Goal: Information Seeking & Learning: Learn about a topic

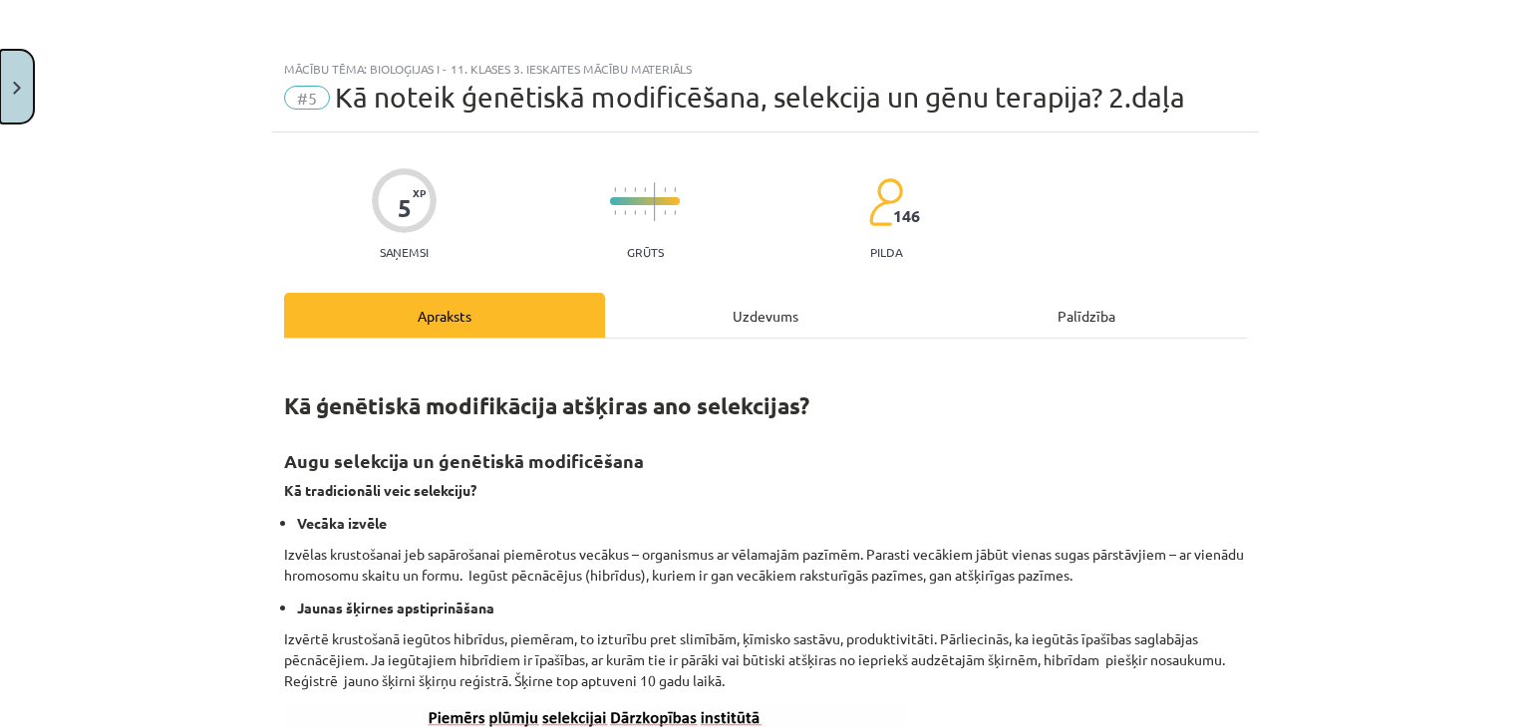
click at [0, 97] on button "Close" at bounding box center [17, 87] width 34 height 74
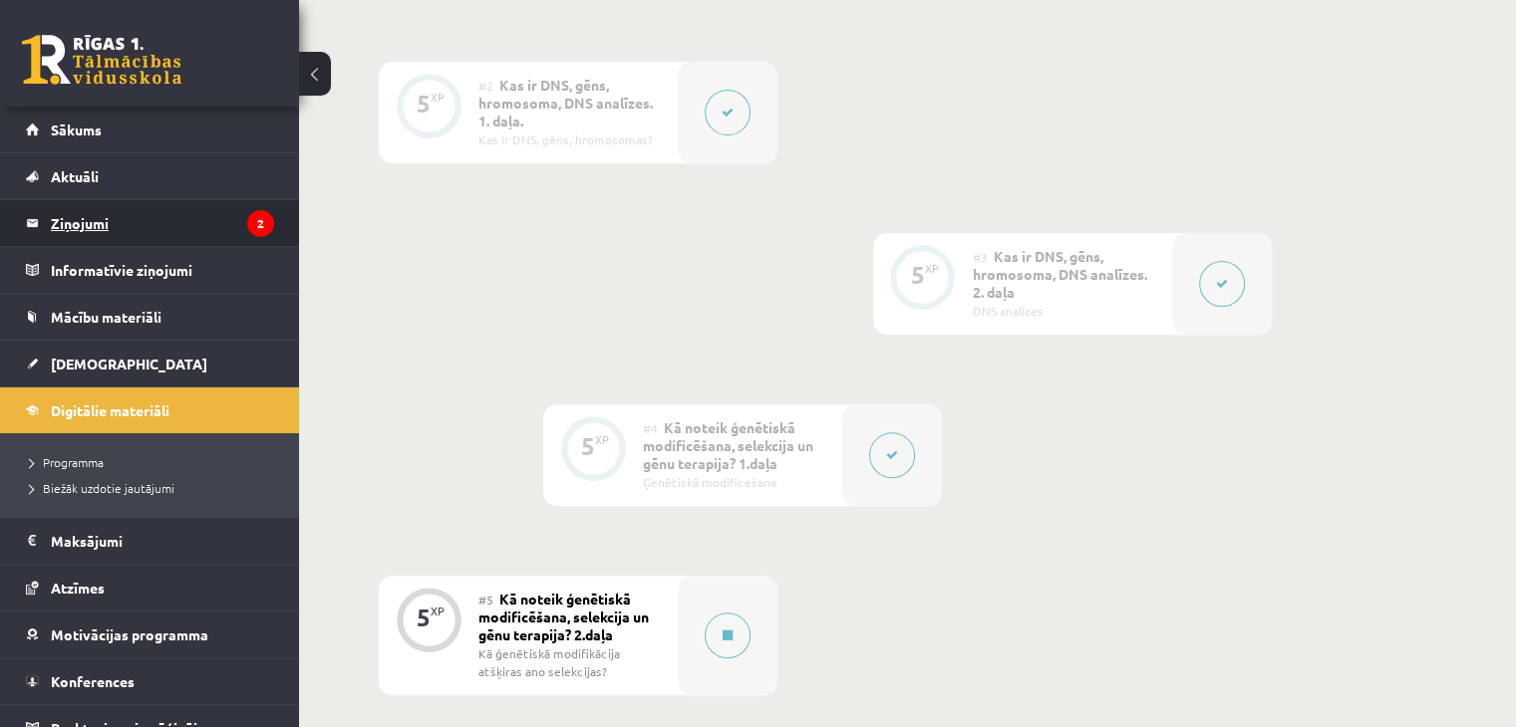
click at [86, 228] on legend "Ziņojumi 2" at bounding box center [162, 223] width 223 height 46
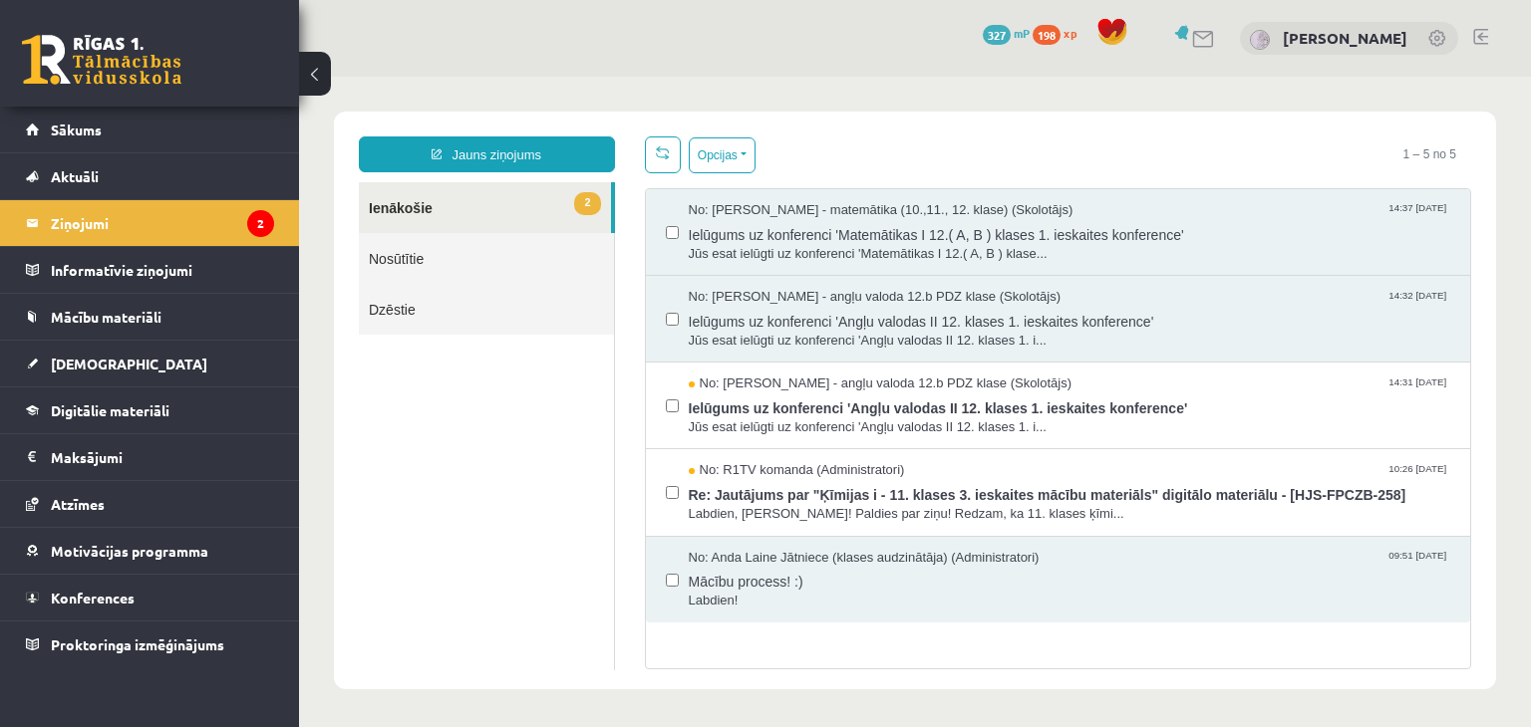
click at [86, 43] on link at bounding box center [101, 60] width 159 height 50
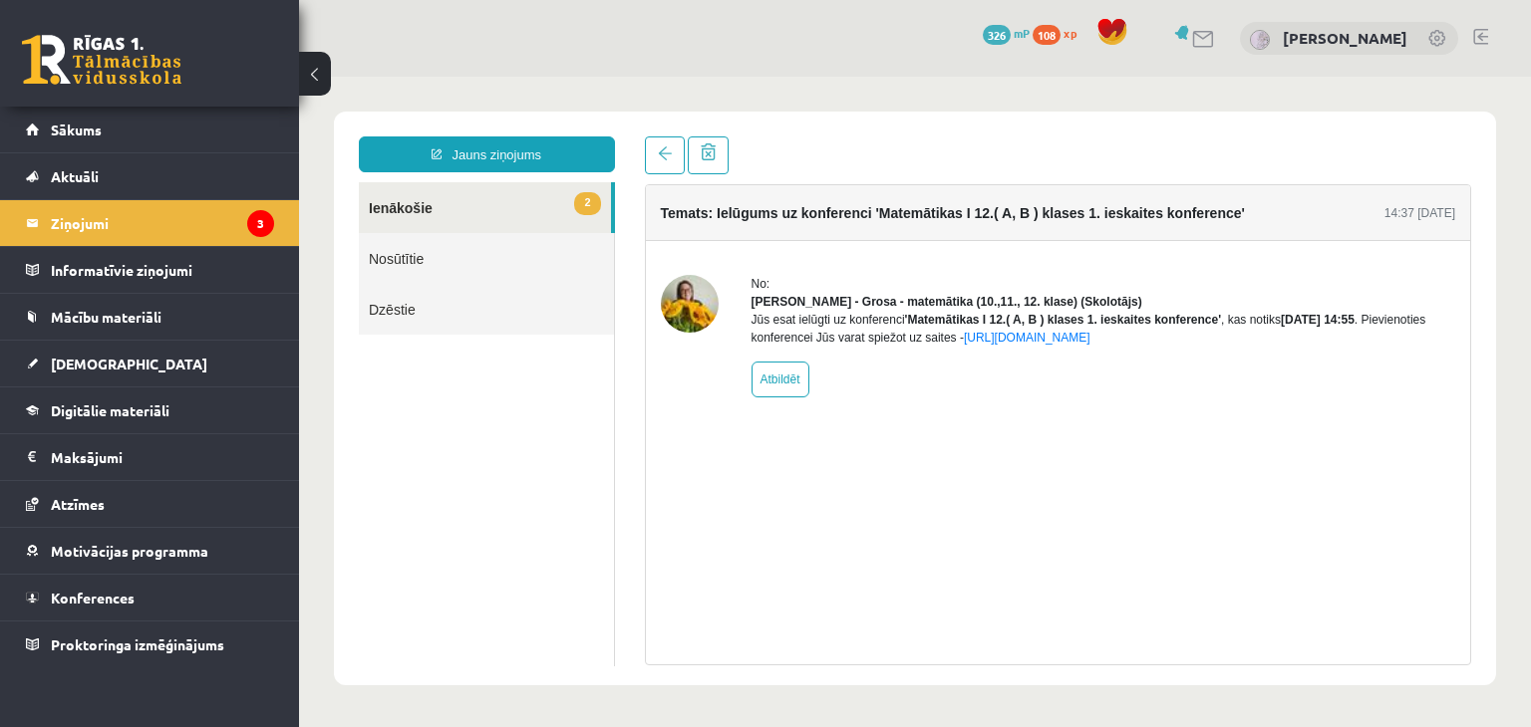
click at [459, 224] on link "2 Ienākošie" at bounding box center [485, 207] width 252 height 51
click at [88, 358] on span "[DEMOGRAPHIC_DATA]" at bounding box center [129, 364] width 156 height 18
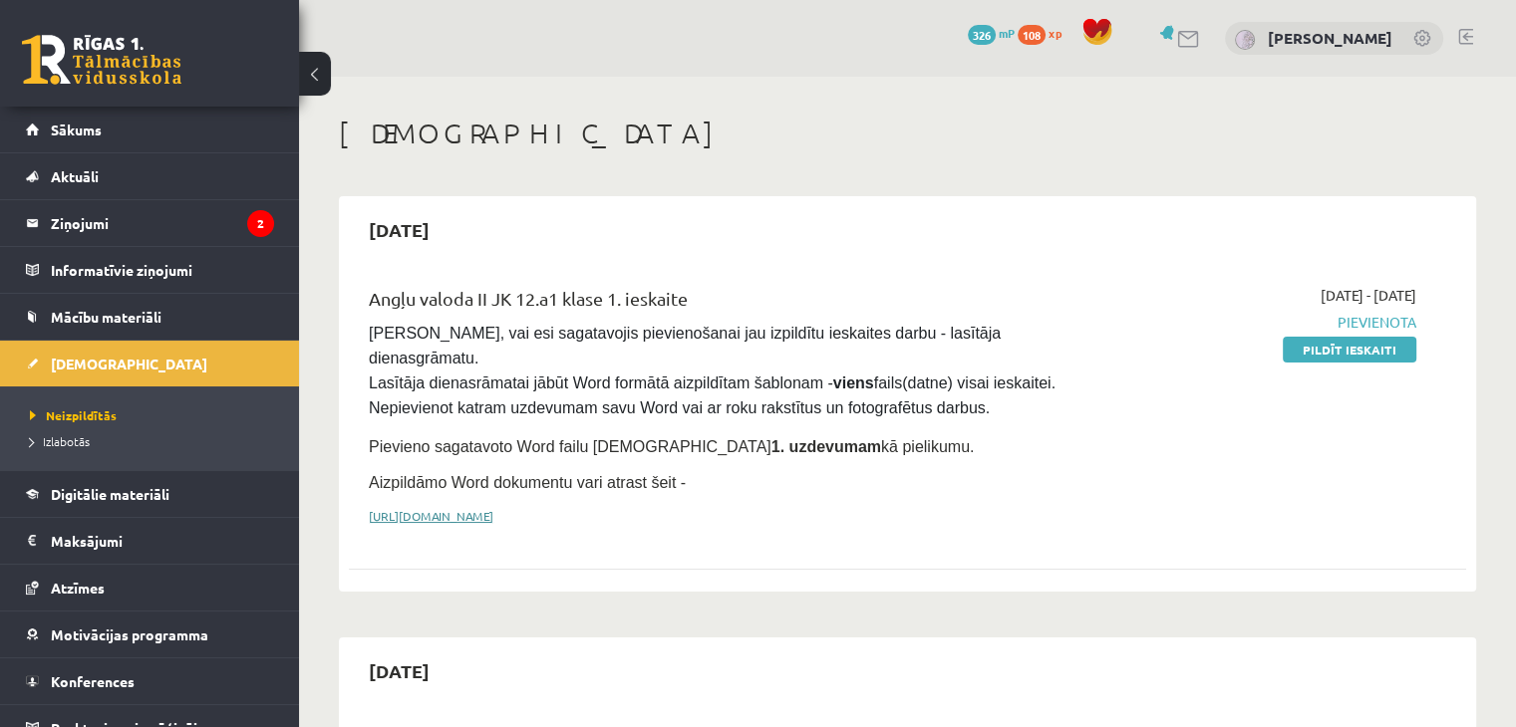
click at [493, 508] on link "https://drive.google.com/drive/folders/1IHE_ip15KOAbO2Se1NDGwZ2e__vlzPUf?usp=sh…" at bounding box center [431, 516] width 125 height 16
click at [128, 493] on span "Digitālie materiāli" at bounding box center [110, 494] width 119 height 18
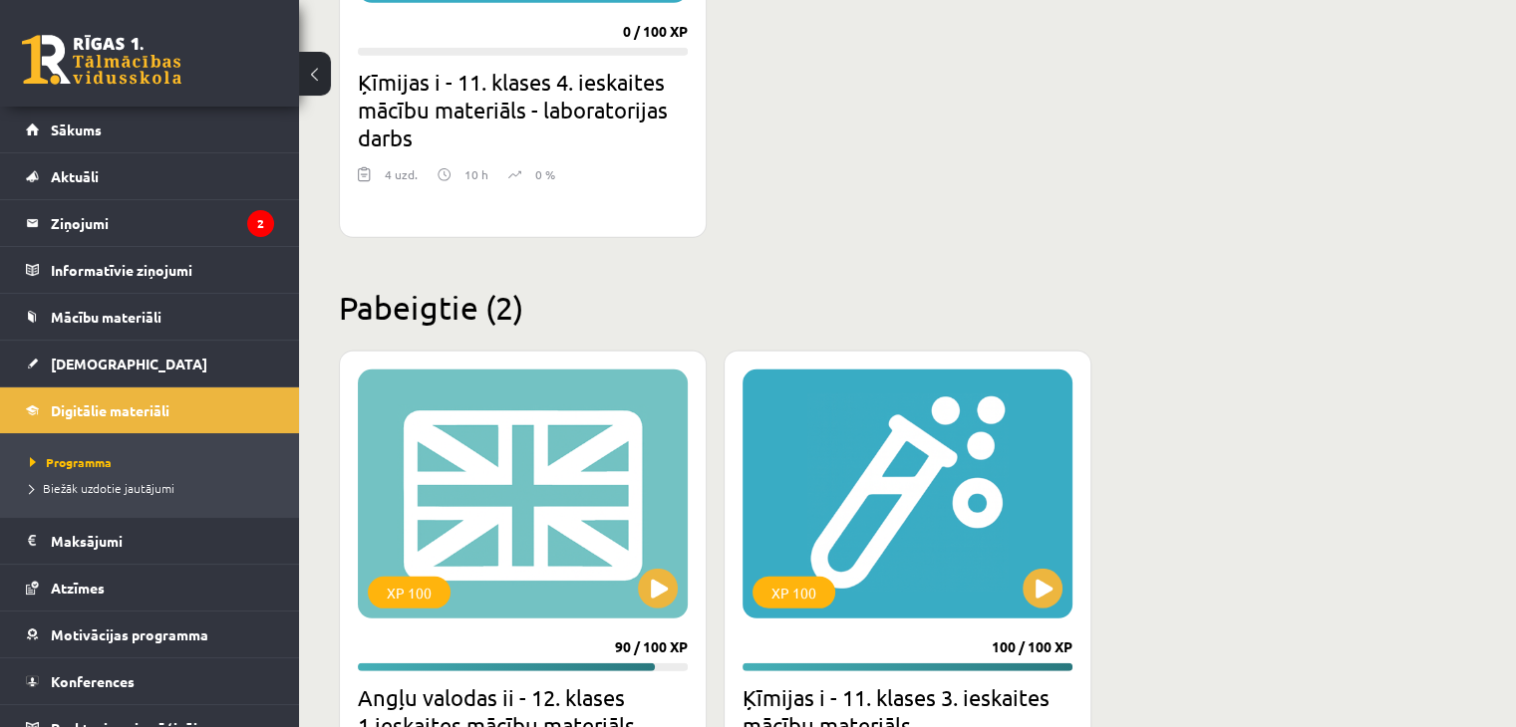
scroll to position [6034, 0]
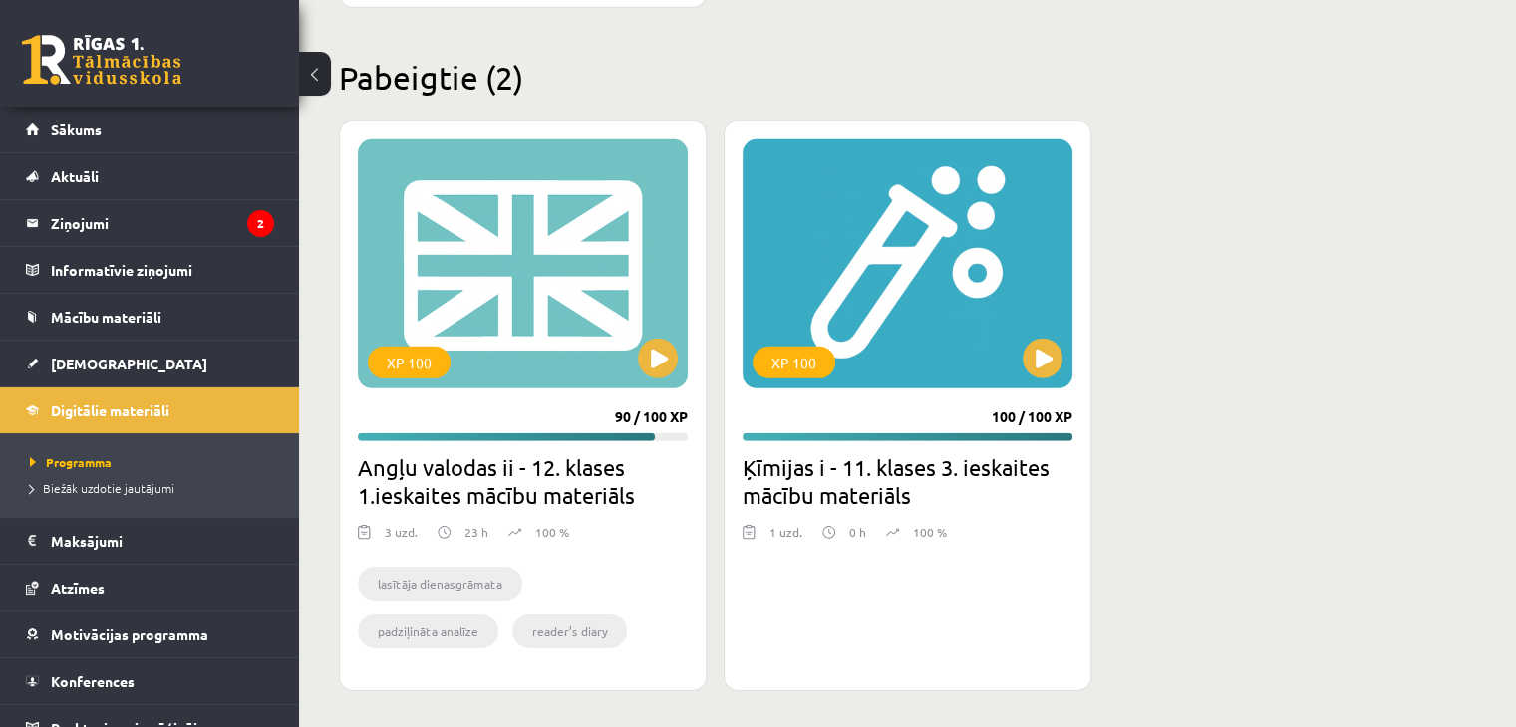
click at [499, 497] on h2 "Angļu valodas ii - 12. klases 1.ieskaites mācību materiāls" at bounding box center [523, 481] width 330 height 56
click at [647, 357] on button at bounding box center [658, 359] width 40 height 40
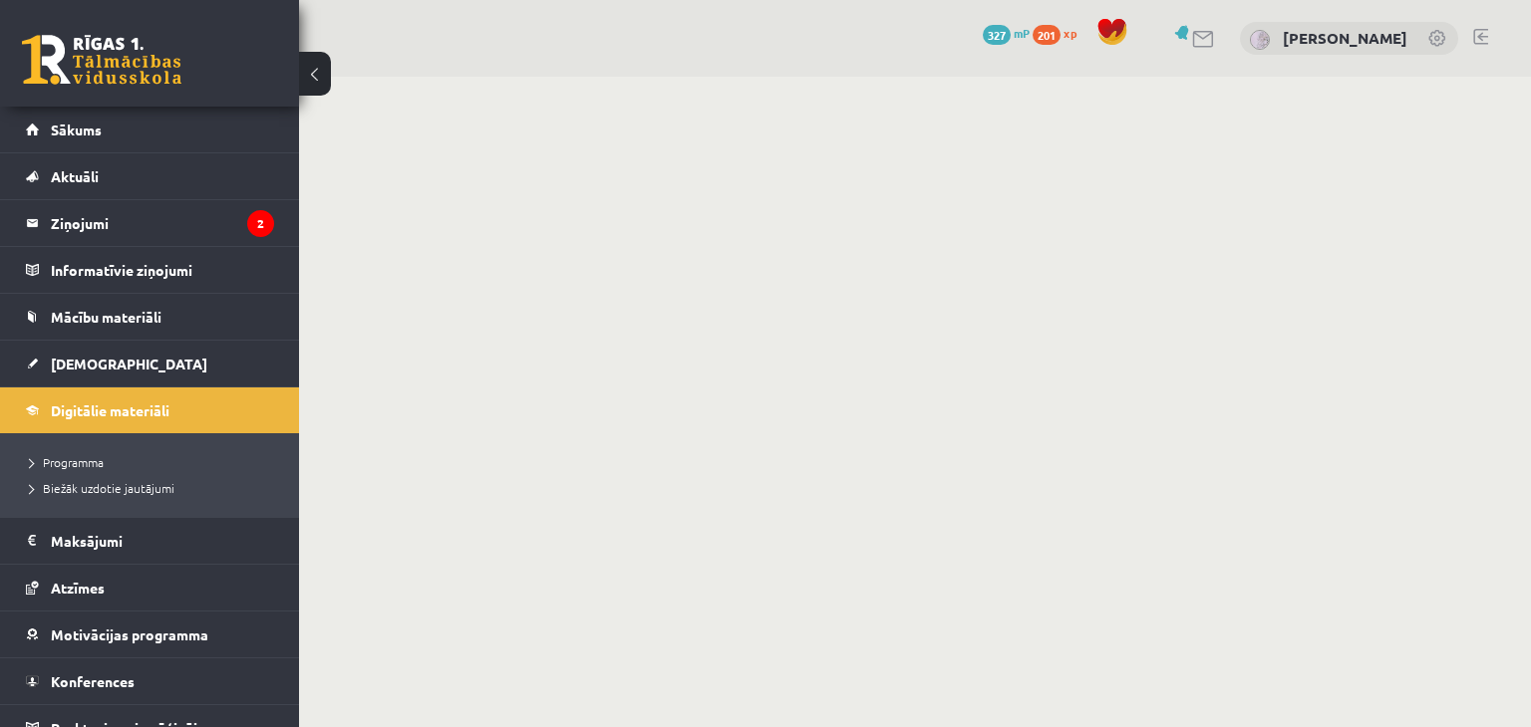
click at [1206, 42] on link at bounding box center [1204, 39] width 24 height 17
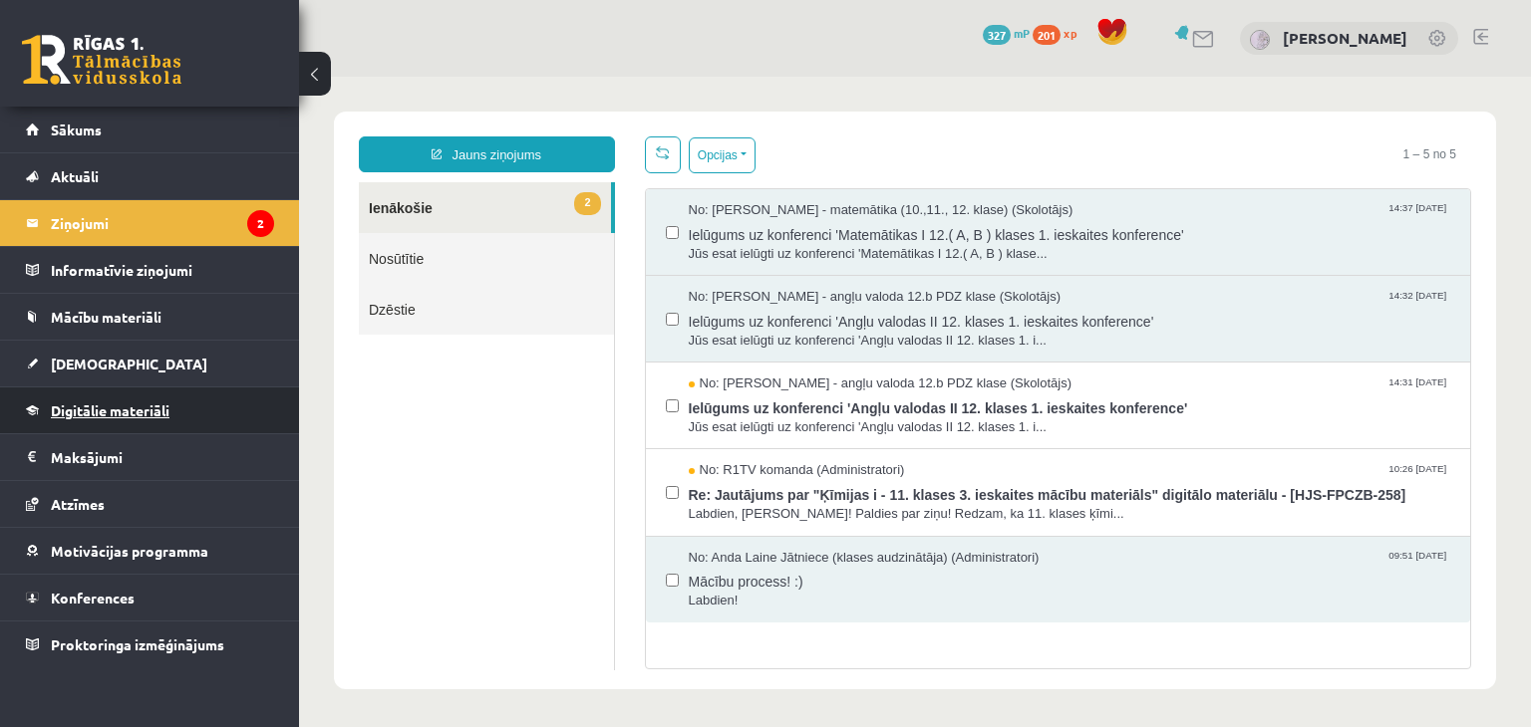
click at [117, 415] on span "Digitālie materiāli" at bounding box center [110, 411] width 119 height 18
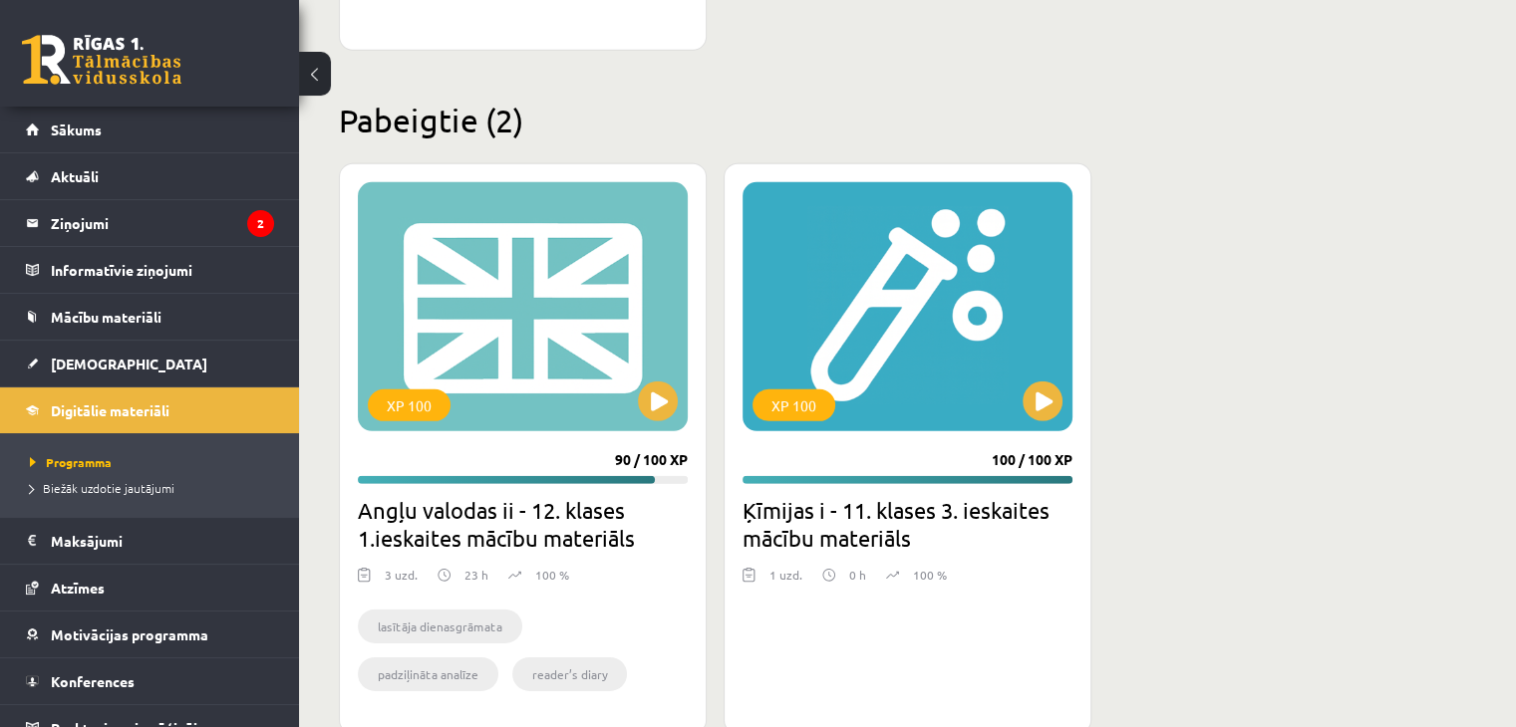
scroll to position [6034, 0]
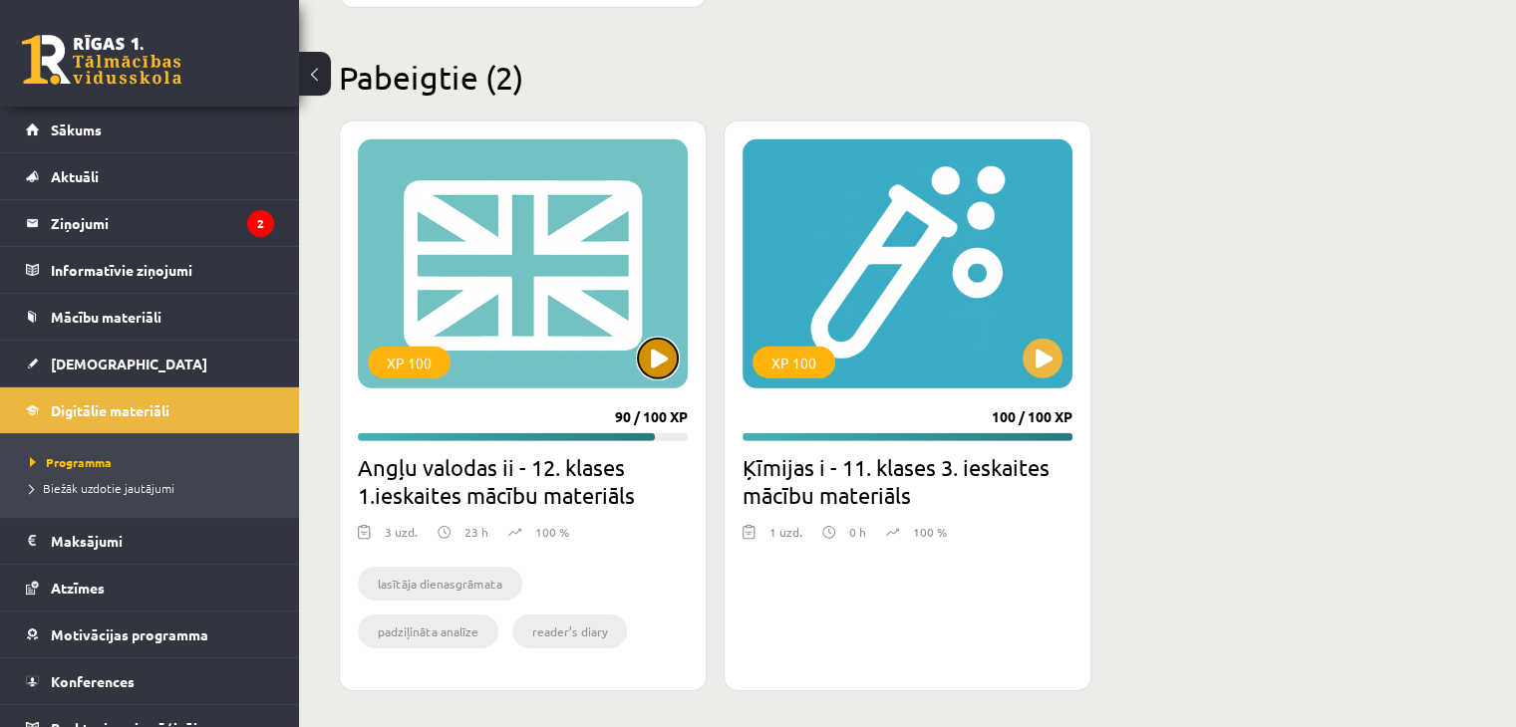
click at [642, 357] on button at bounding box center [658, 359] width 40 height 40
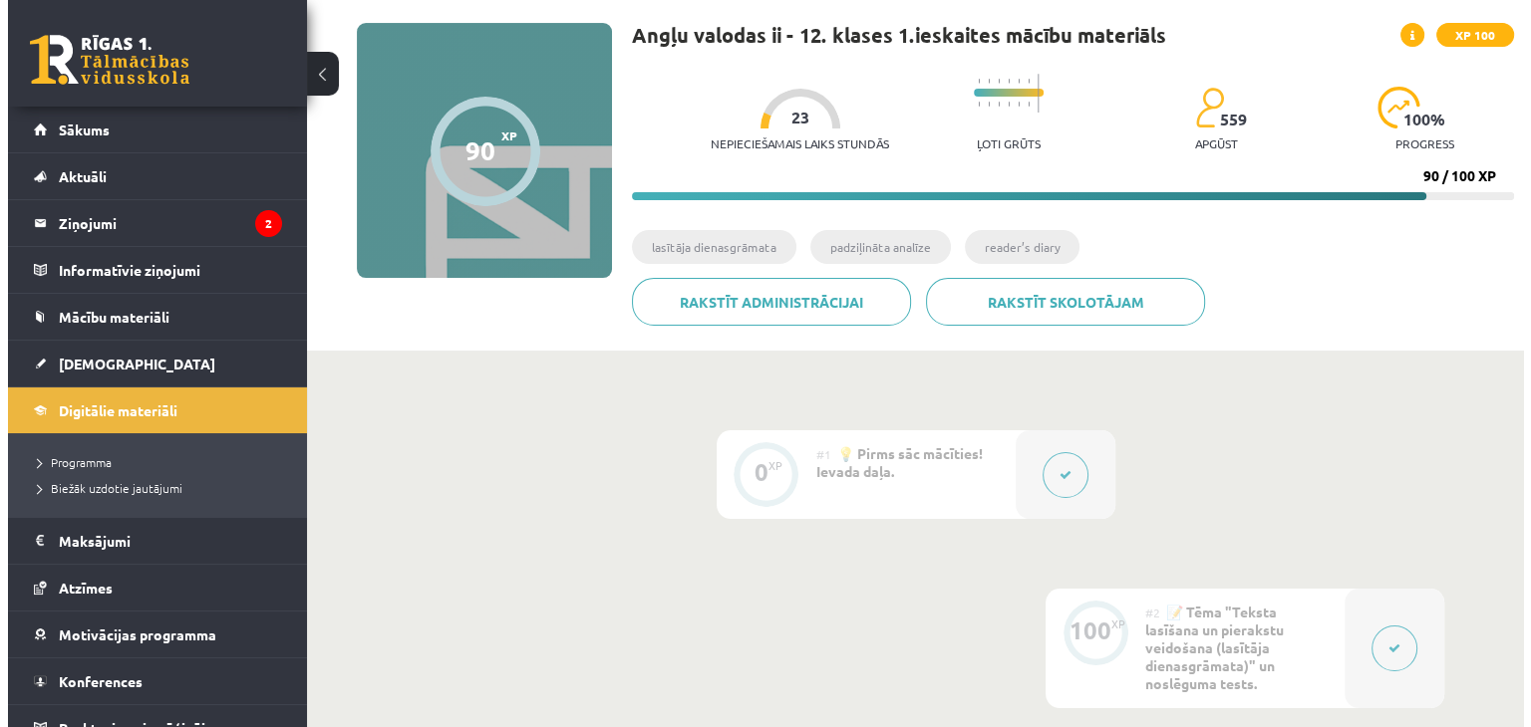
scroll to position [56, 0]
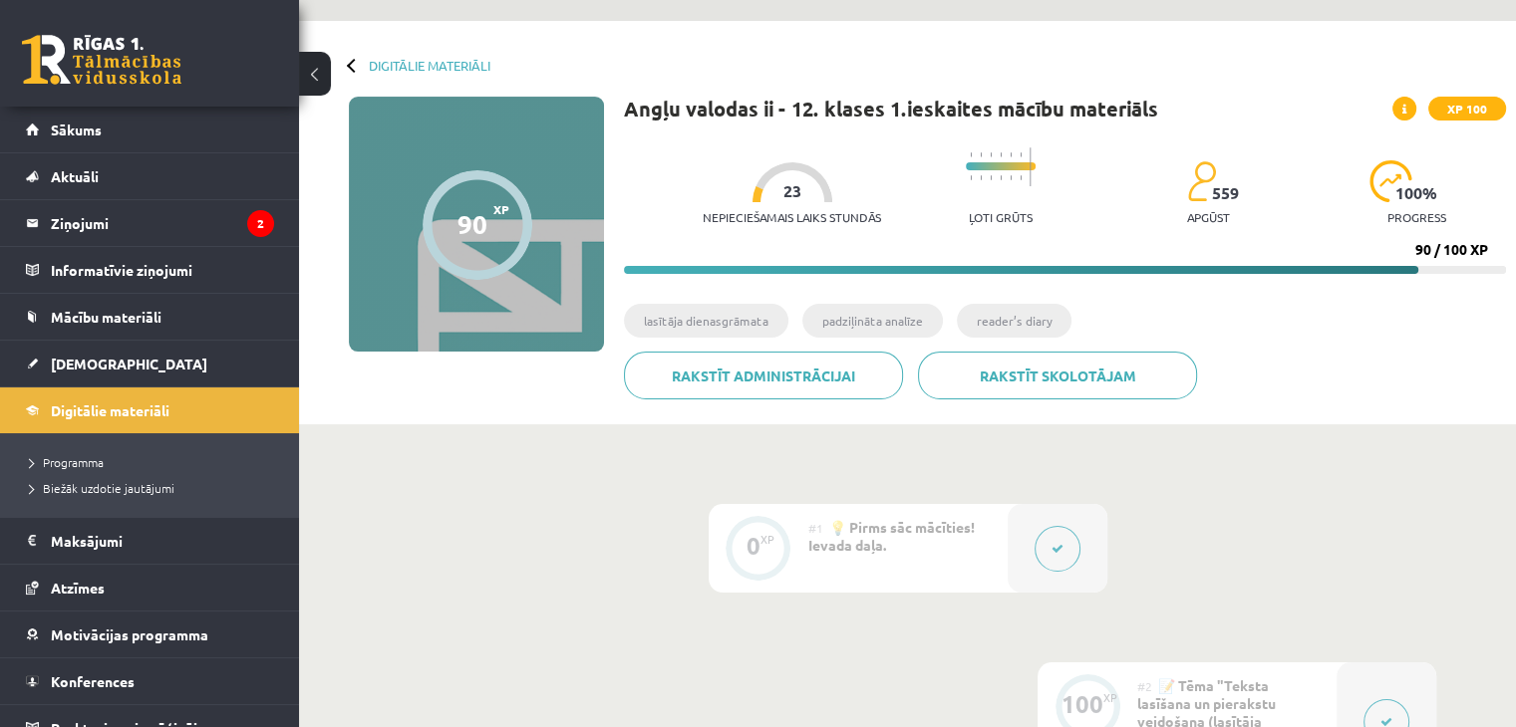
click at [1060, 543] on icon at bounding box center [1057, 549] width 12 height 12
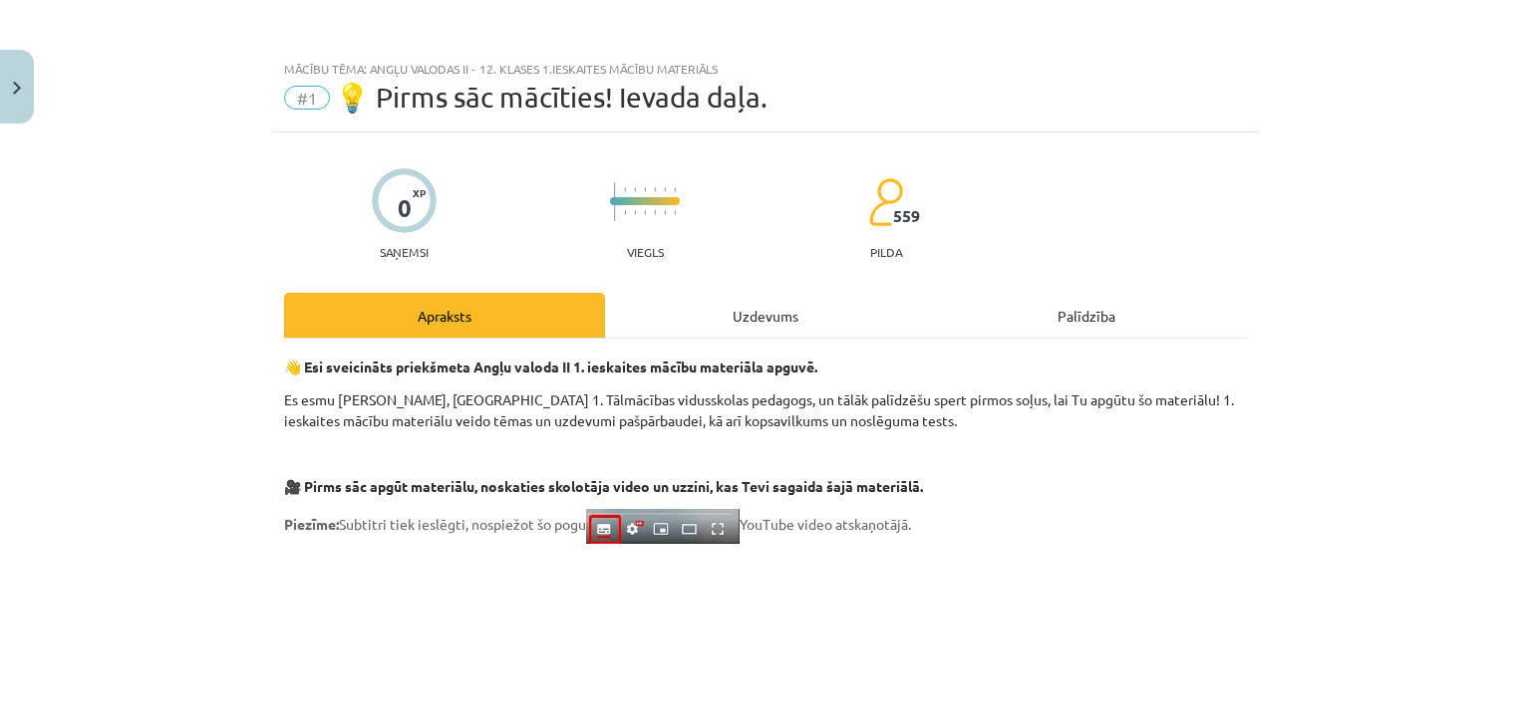
click at [1060, 543] on div "Mācību tēma: Angļu valodas ii - 12. klases 1.ieskaites mācību materiāls #1 💡 Pi…" at bounding box center [765, 363] width 1531 height 727
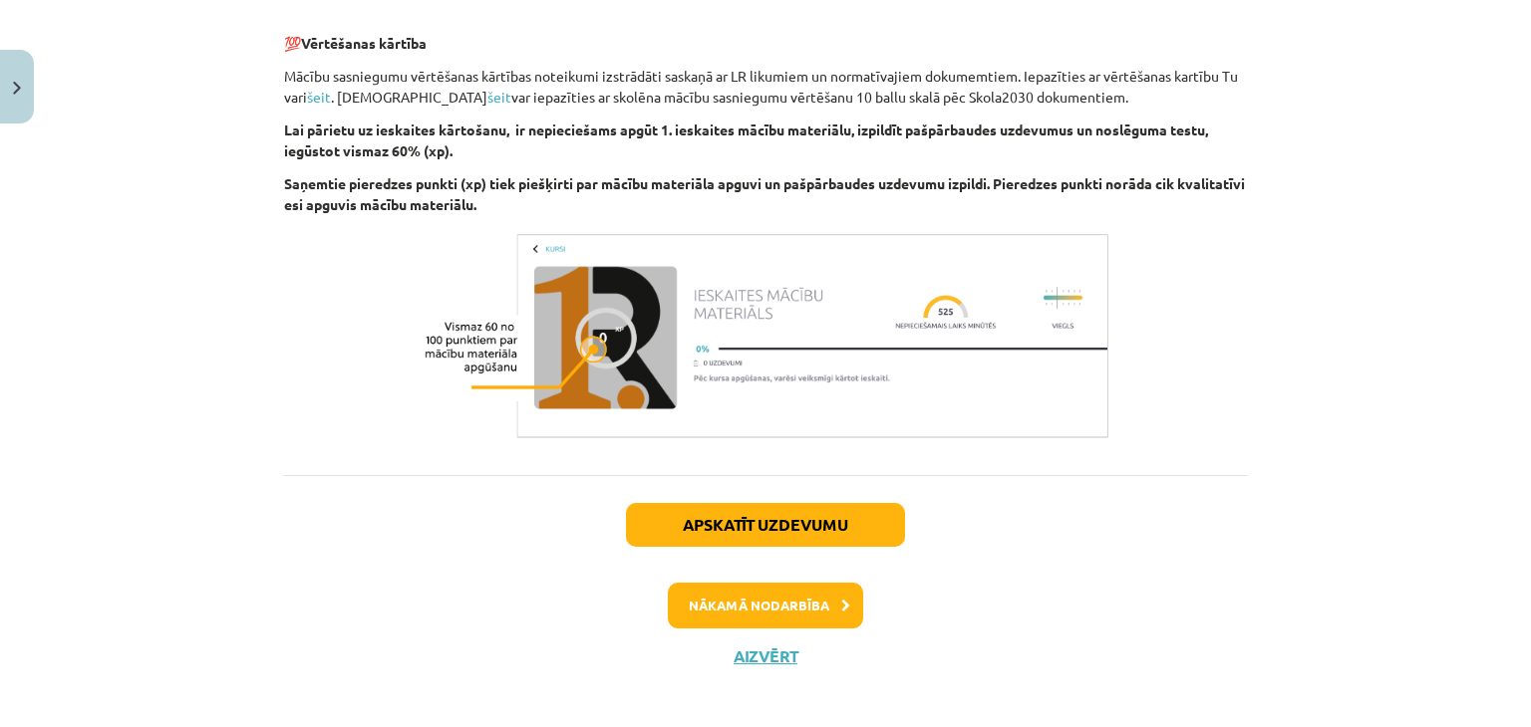
scroll to position [1433, 0]
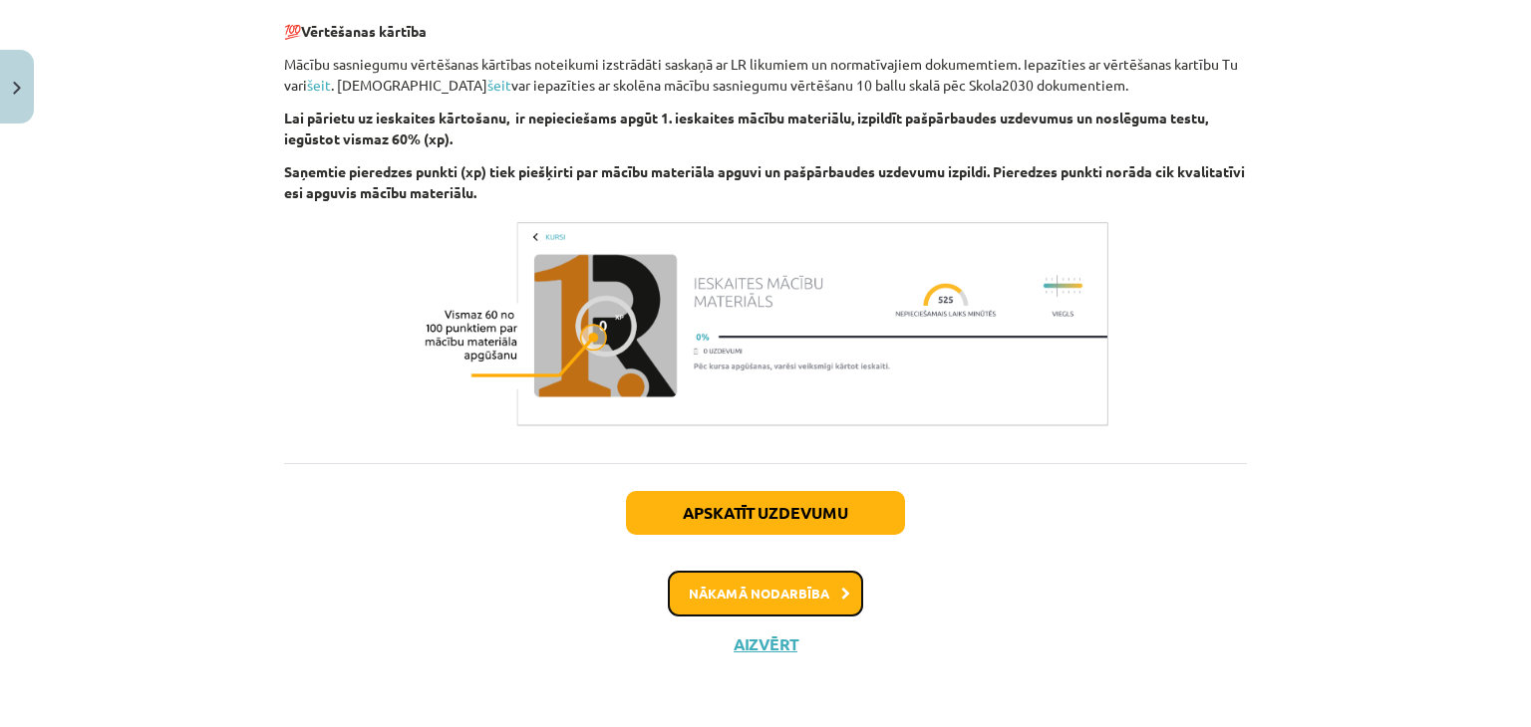
click at [775, 598] on button "Nākamā nodarbība" at bounding box center [765, 594] width 195 height 46
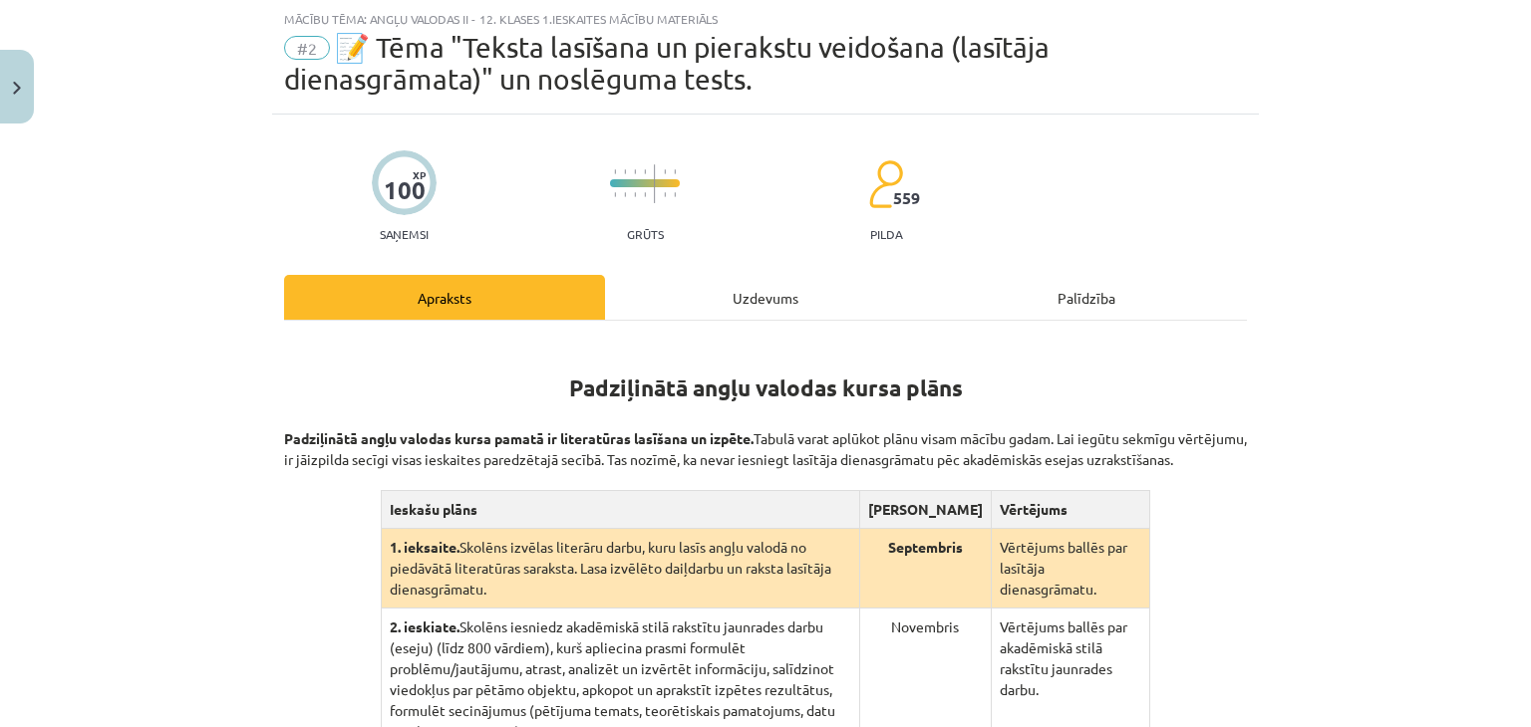
scroll to position [494, 0]
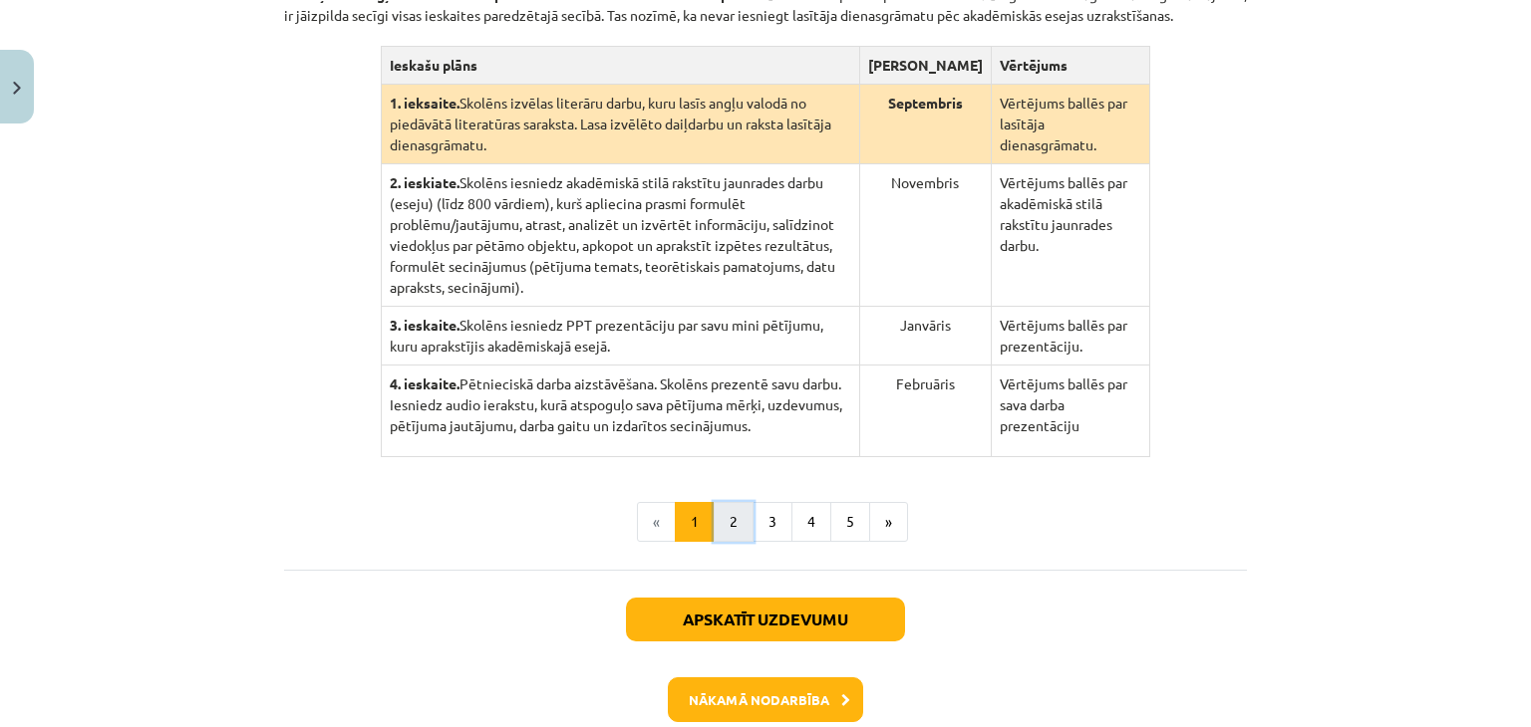
click at [720, 502] on button "2" at bounding box center [733, 522] width 40 height 40
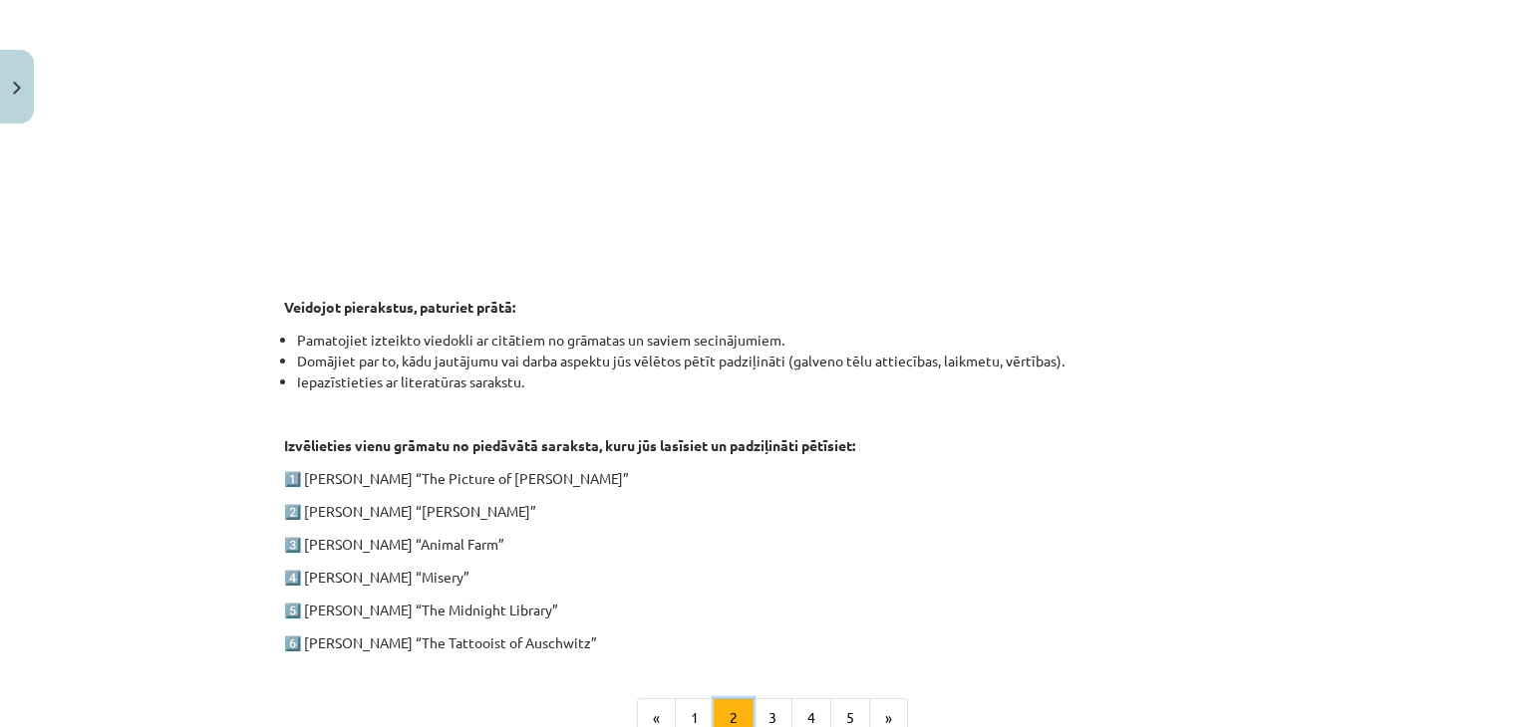
scroll to position [1054, 0]
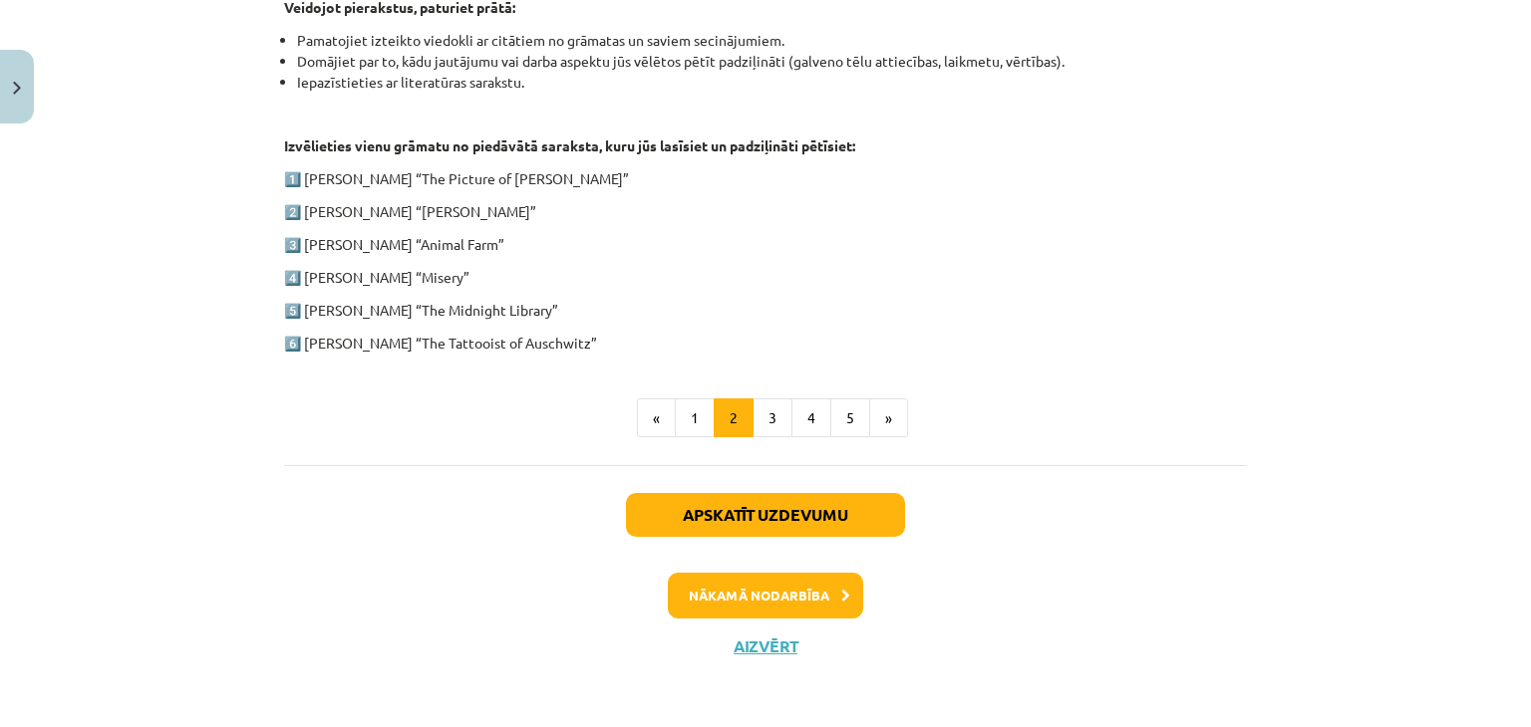
drag, startPoint x: 511, startPoint y: 311, endPoint x: 581, endPoint y: 326, distance: 71.3
click at [760, 411] on button "3" at bounding box center [772, 419] width 40 height 40
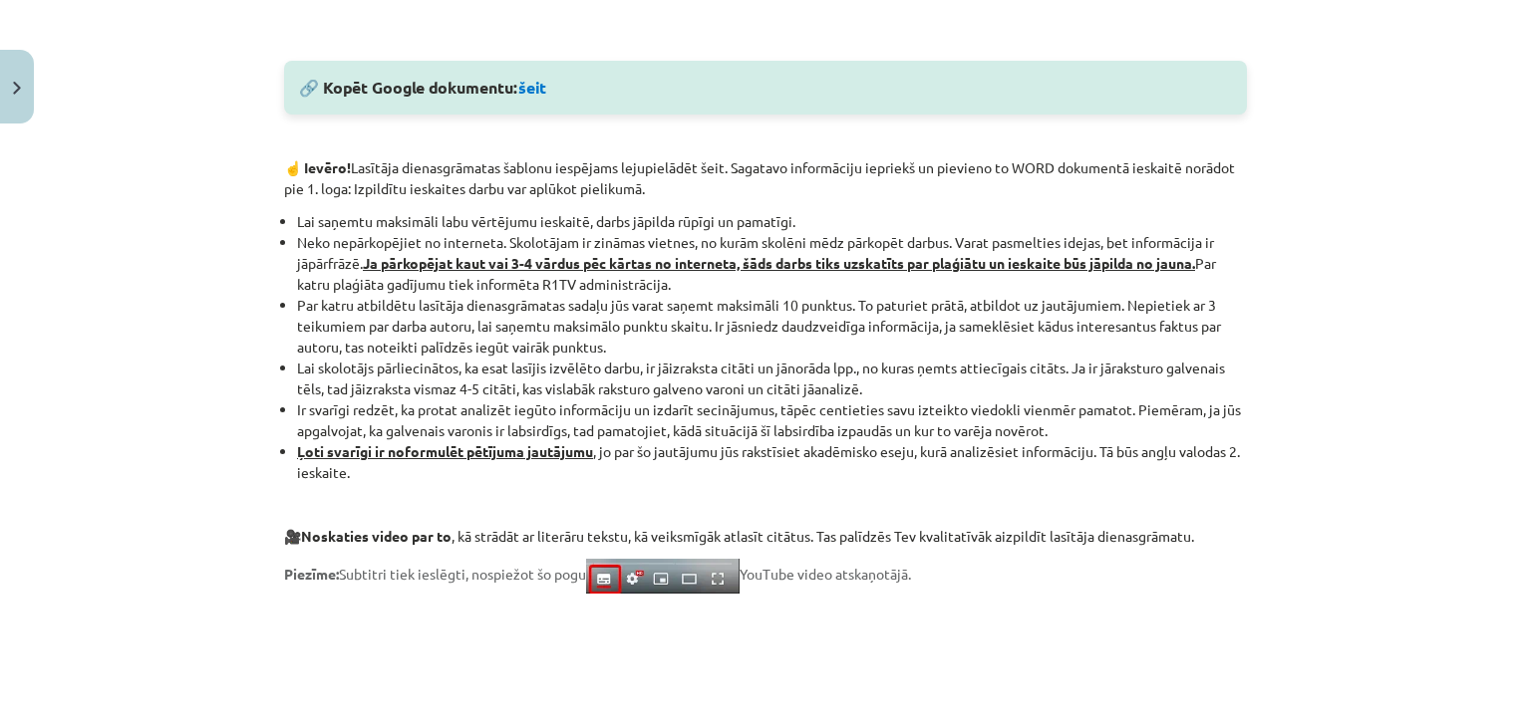
scroll to position [1114, 0]
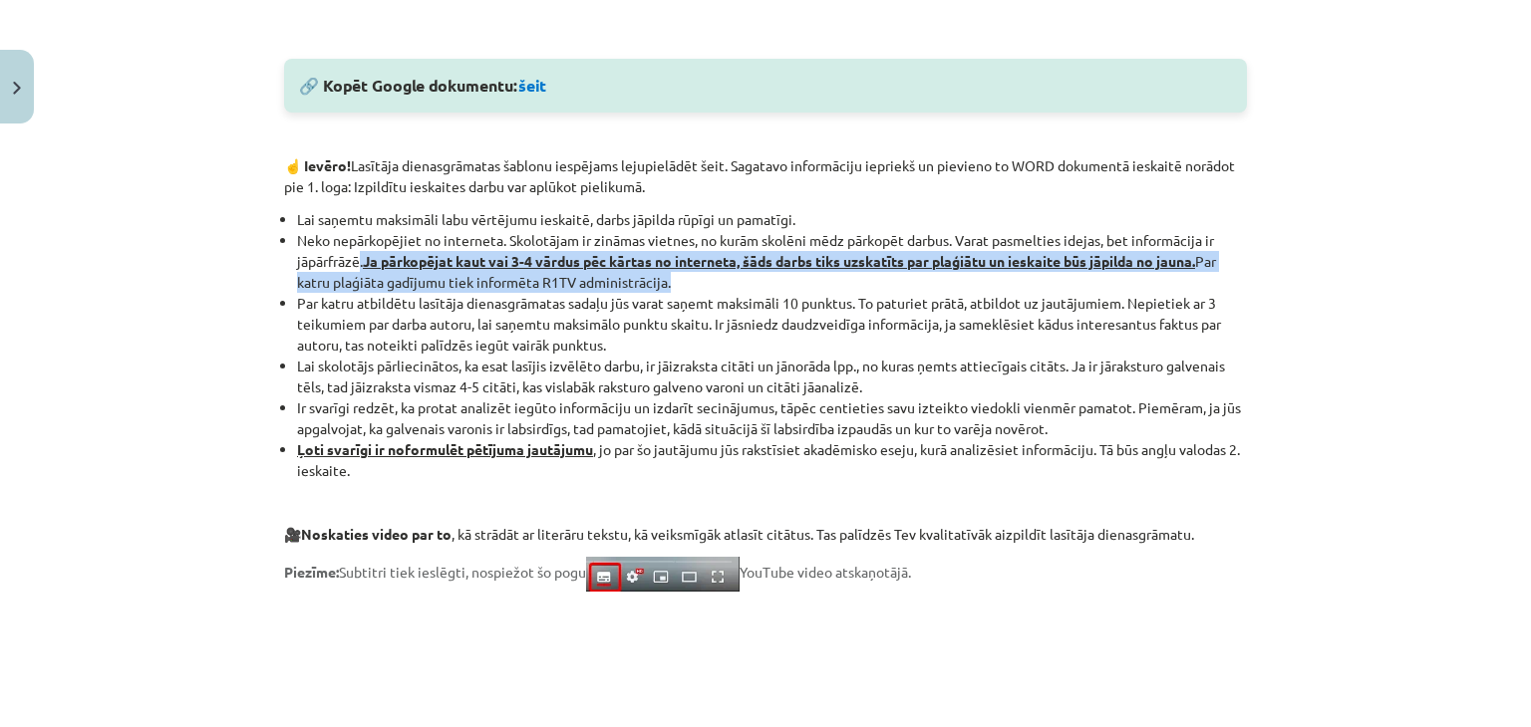
drag, startPoint x: 355, startPoint y: 261, endPoint x: 1005, endPoint y: 288, distance: 651.3
click at [1005, 288] on li "Neko nepārkopējiet no interneta. Skolotājam ir zināmas vietnes, no kurām skolēn…" at bounding box center [772, 261] width 950 height 63
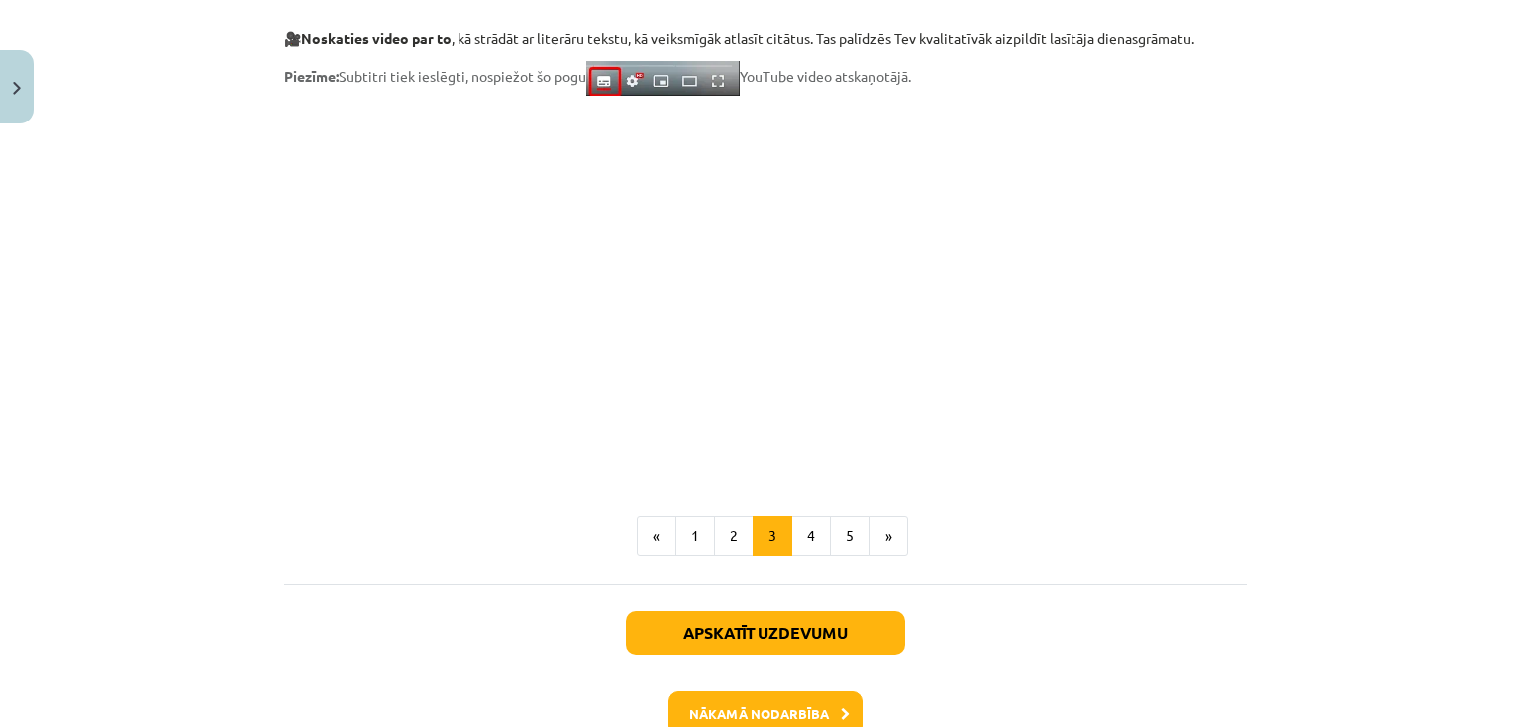
scroll to position [1731, 0]
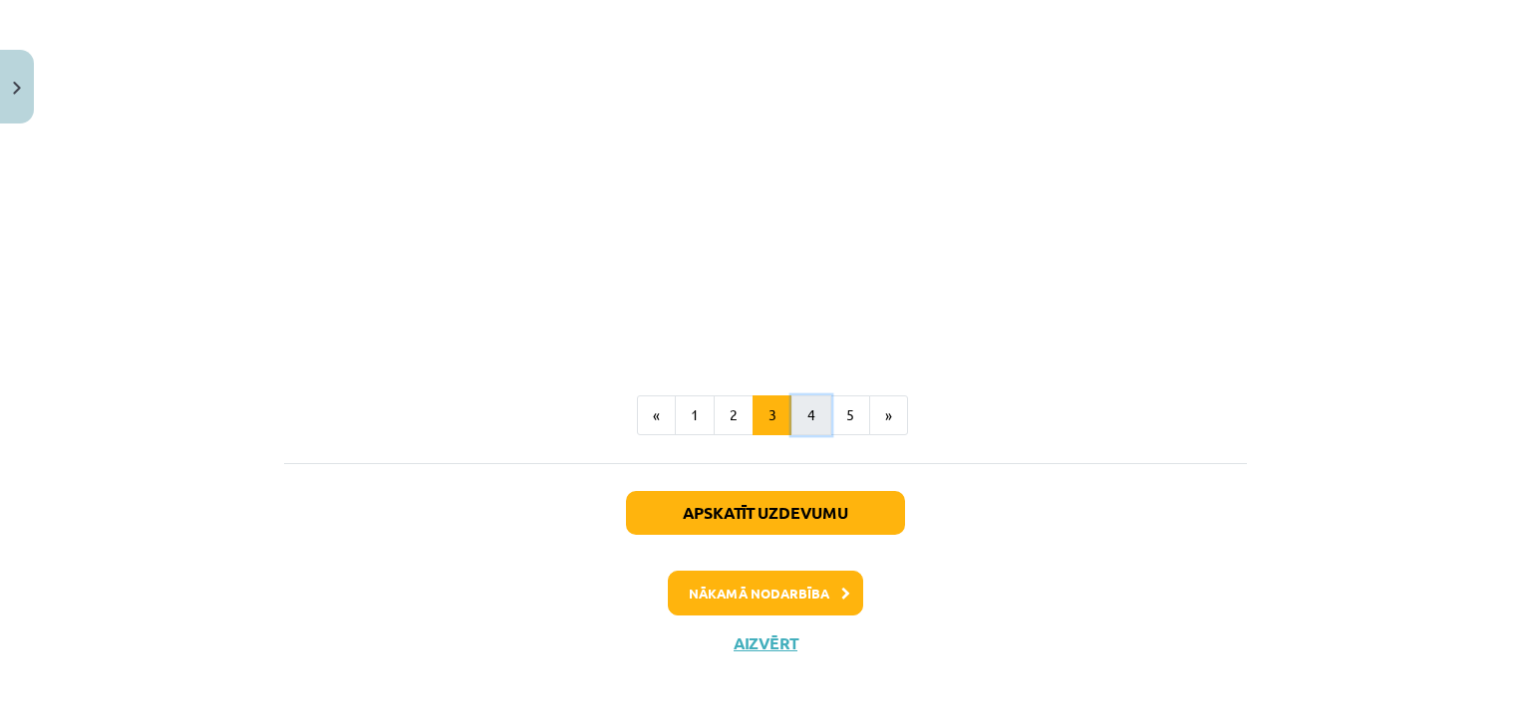
click at [791, 421] on button "4" at bounding box center [811, 416] width 40 height 40
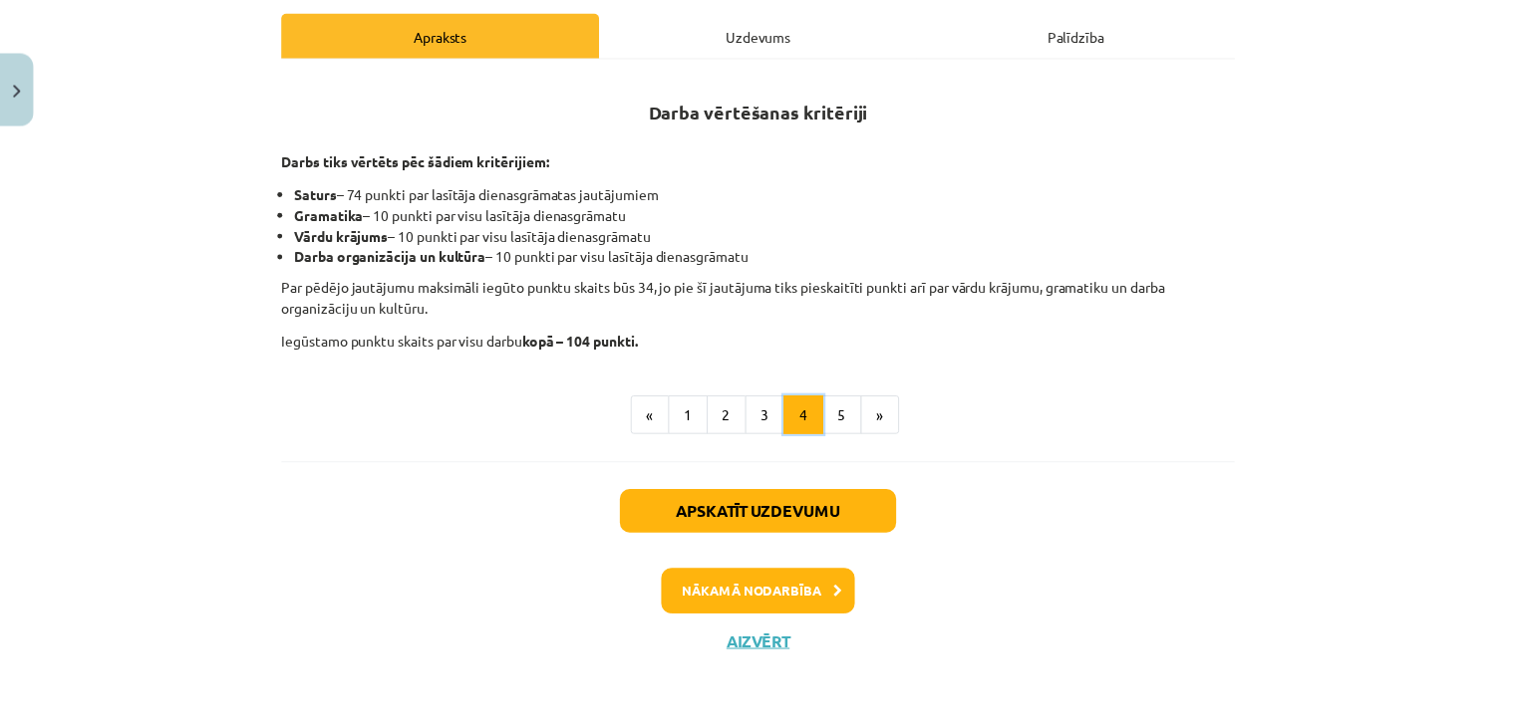
scroll to position [313, 0]
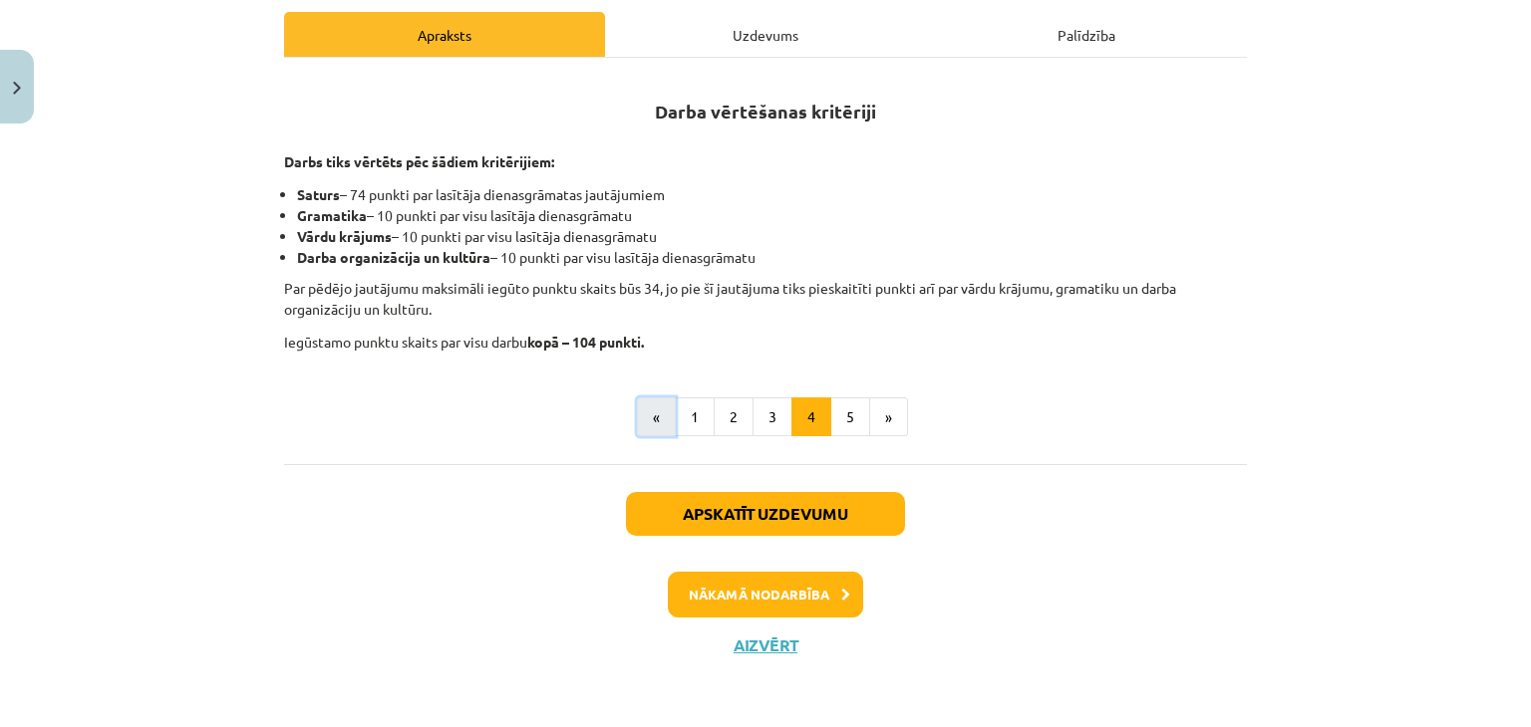
click at [666, 413] on button "«" at bounding box center [656, 418] width 39 height 40
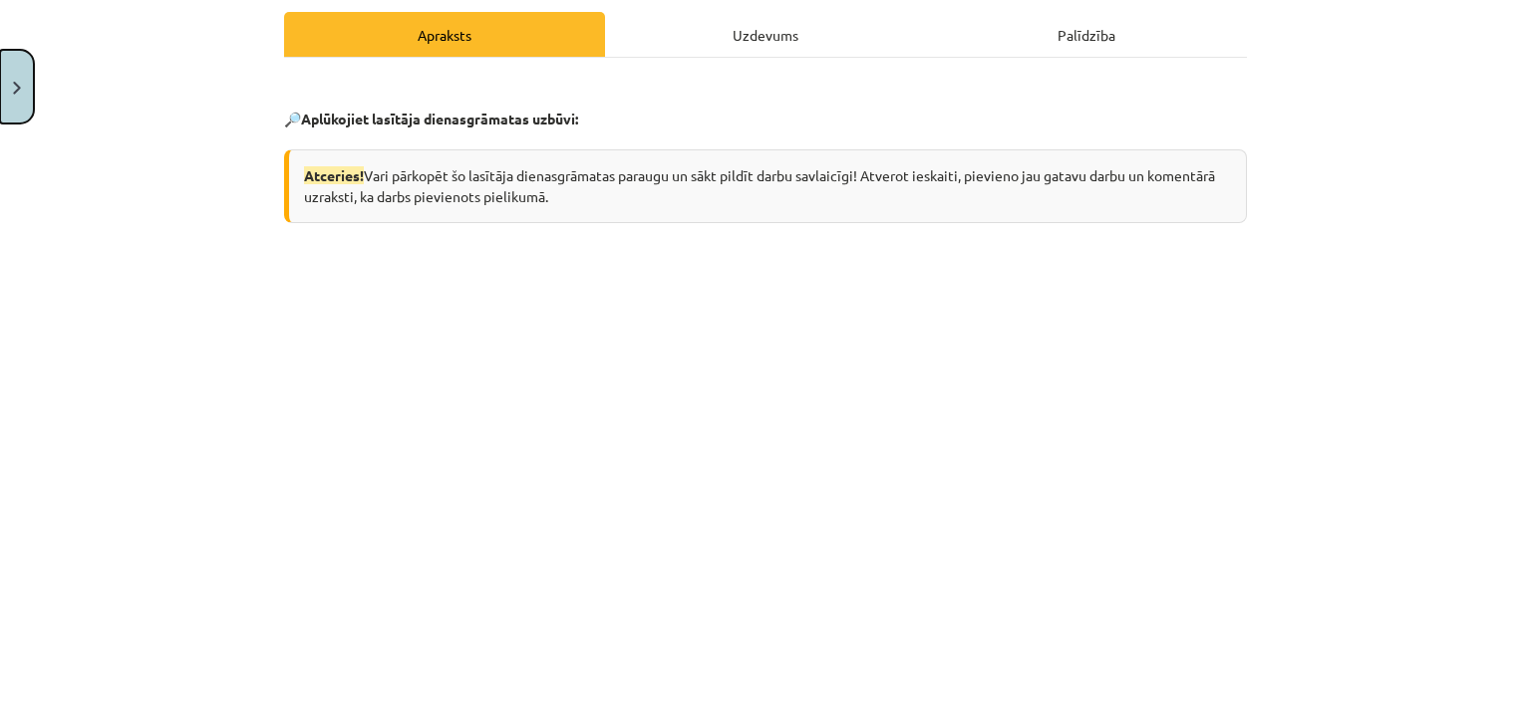
click at [8, 68] on button "Close" at bounding box center [17, 87] width 34 height 74
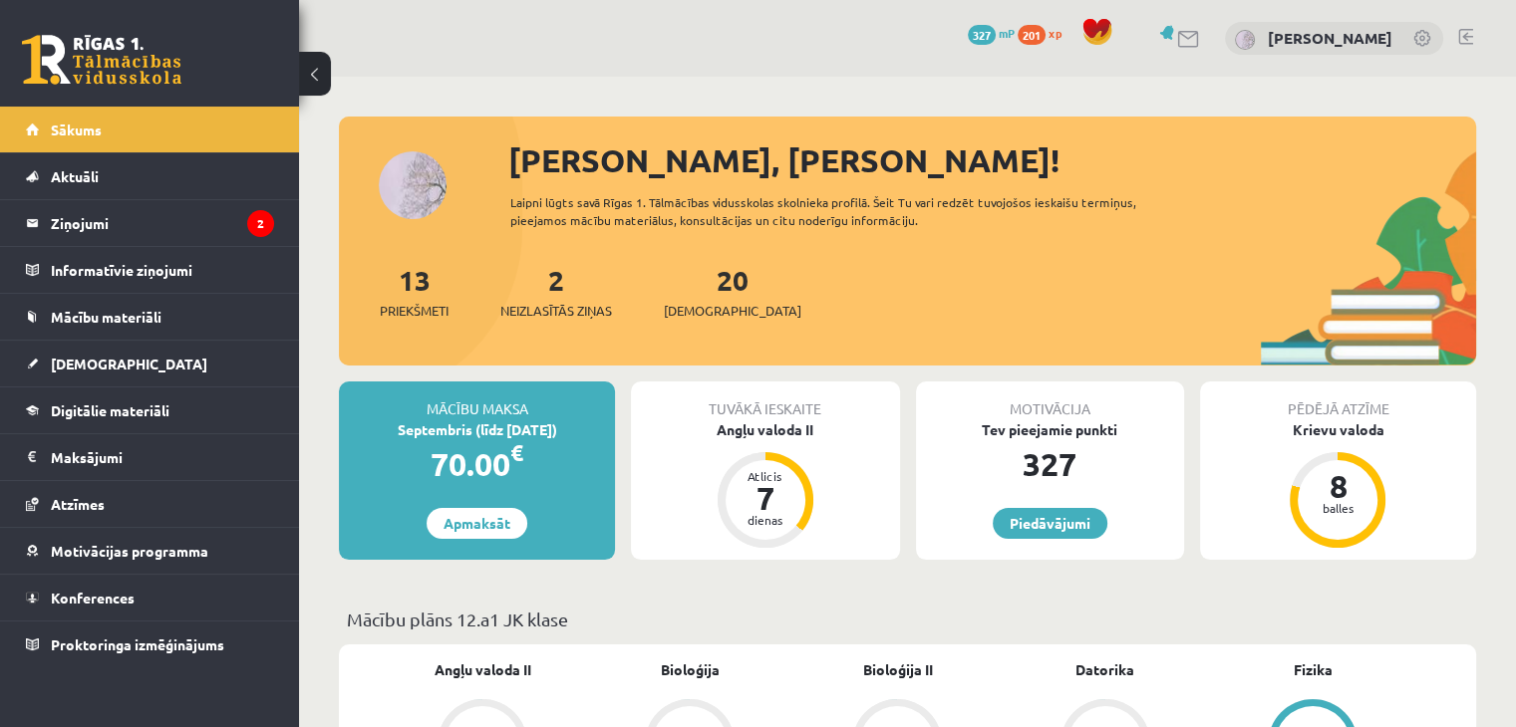
click at [1201, 45] on link at bounding box center [1189, 39] width 24 height 17
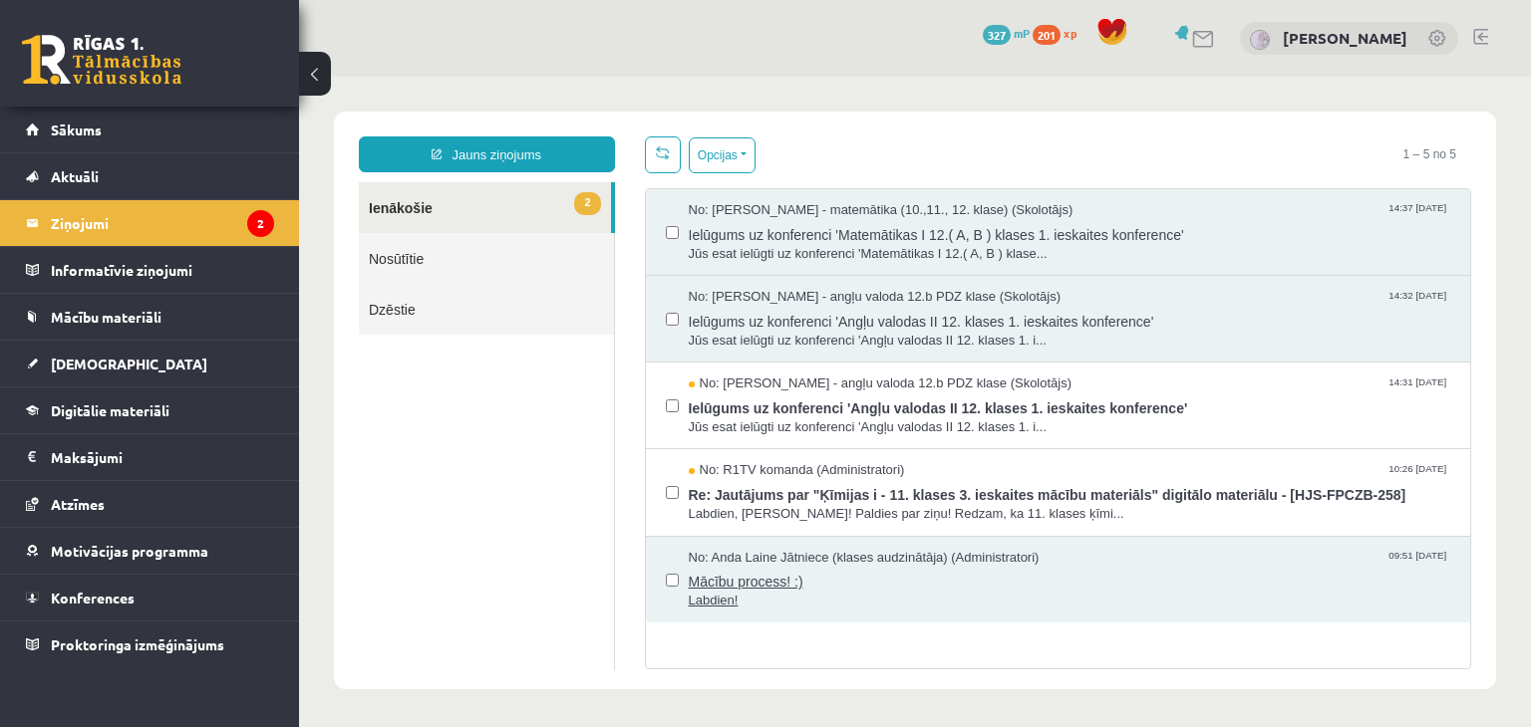
click at [943, 587] on span "Mācību process! :)" at bounding box center [1070, 579] width 762 height 25
